Goal: Transaction & Acquisition: Subscribe to service/newsletter

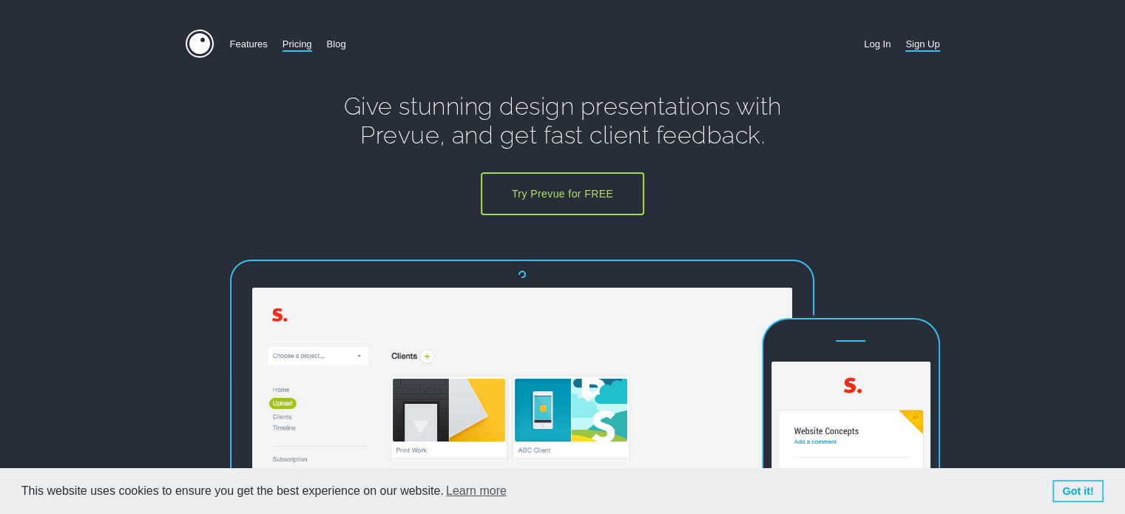
click at [300, 43] on link "Pricing" at bounding box center [298, 44] width 30 height 29
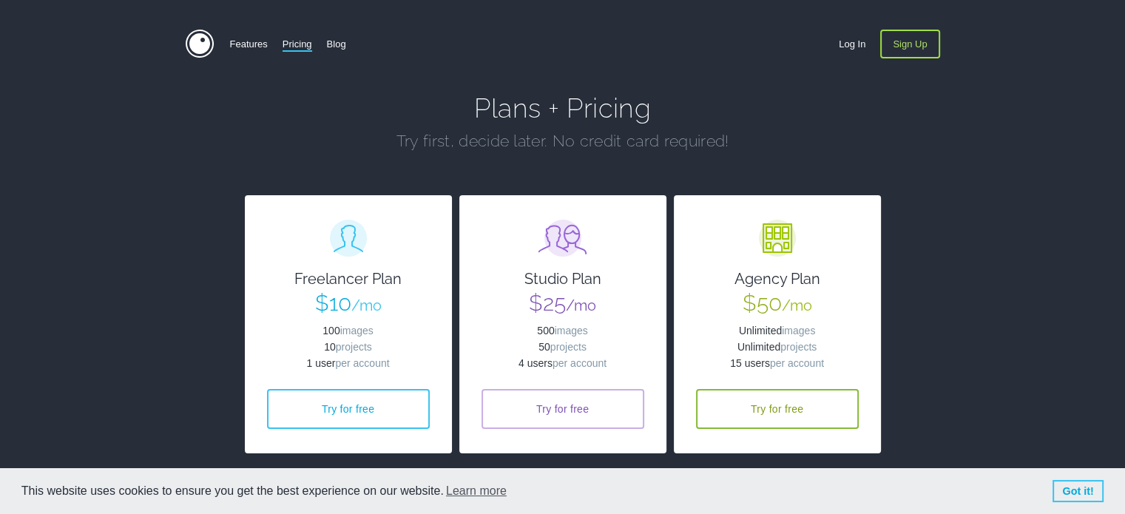
click at [216, 204] on section "Features Pricing Blog Sign Up Log In Plans + Pricing Try first, decide later. N…" at bounding box center [562, 250] width 1125 height 501
click at [246, 50] on link "Features" at bounding box center [249, 44] width 38 height 29
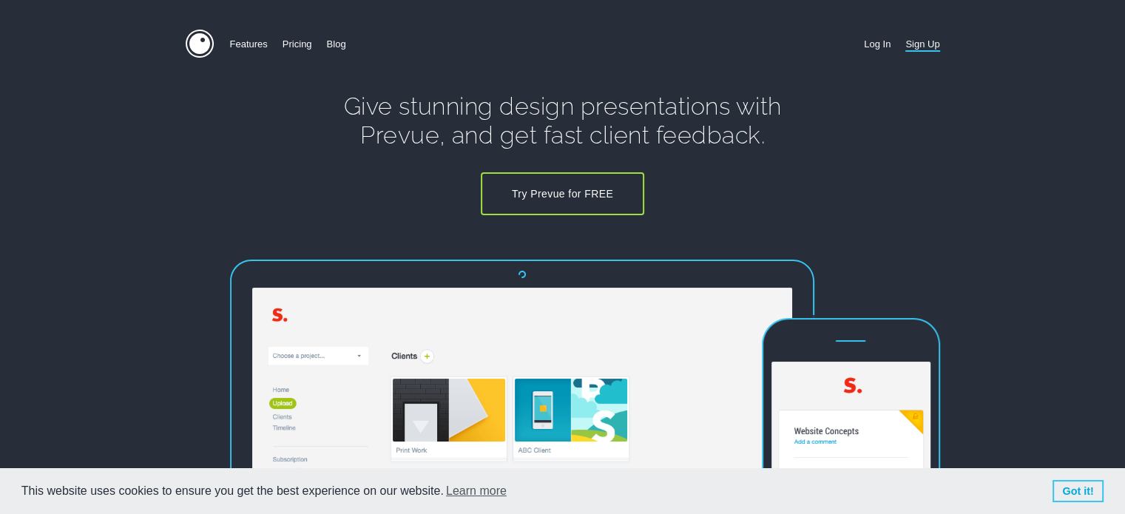
click at [539, 202] on link "Try Prevue for FREE" at bounding box center [562, 193] width 163 height 43
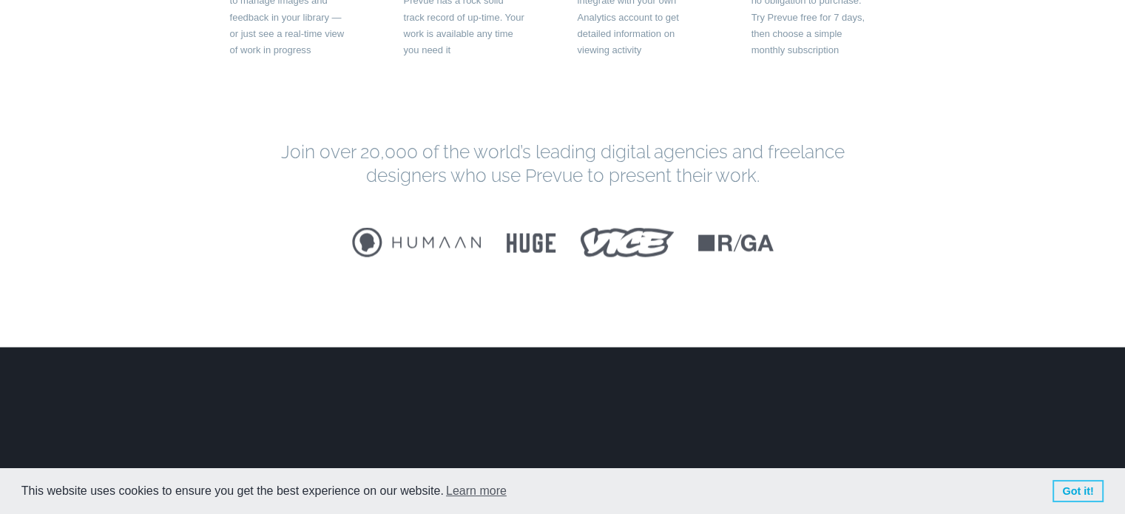
scroll to position [3085, 0]
